Goal: Information Seeking & Learning: Learn about a topic

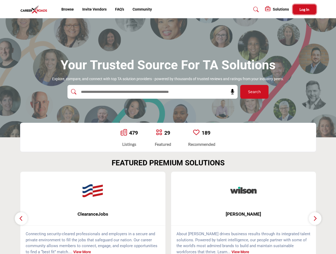
click at [305, 9] on span "Log In" at bounding box center [305, 9] width 10 height 5
click at [231, 92] on icon at bounding box center [232, 91] width 5 height 5
click at [168, 213] on div "[PERSON_NAME] ... View More" at bounding box center [243, 216] width 151 height 89
click at [93, 214] on span "ClearanceJobs" at bounding box center [92, 214] width 129 height 7
type input "**********"
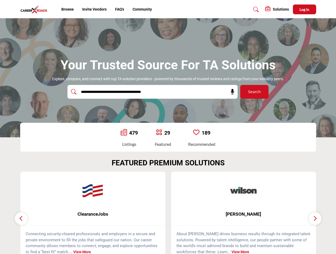
click at [244, 214] on span "[PERSON_NAME]" at bounding box center [243, 214] width 129 height 7
click at [21, 219] on icon "button" at bounding box center [21, 218] width 4 height 7
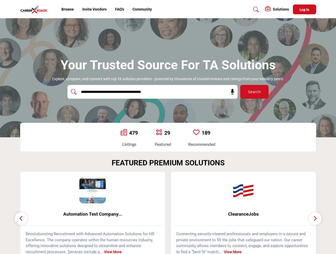
click at [315, 219] on icon "button" at bounding box center [315, 218] width 4 height 7
